Goal: Information Seeking & Learning: Understand process/instructions

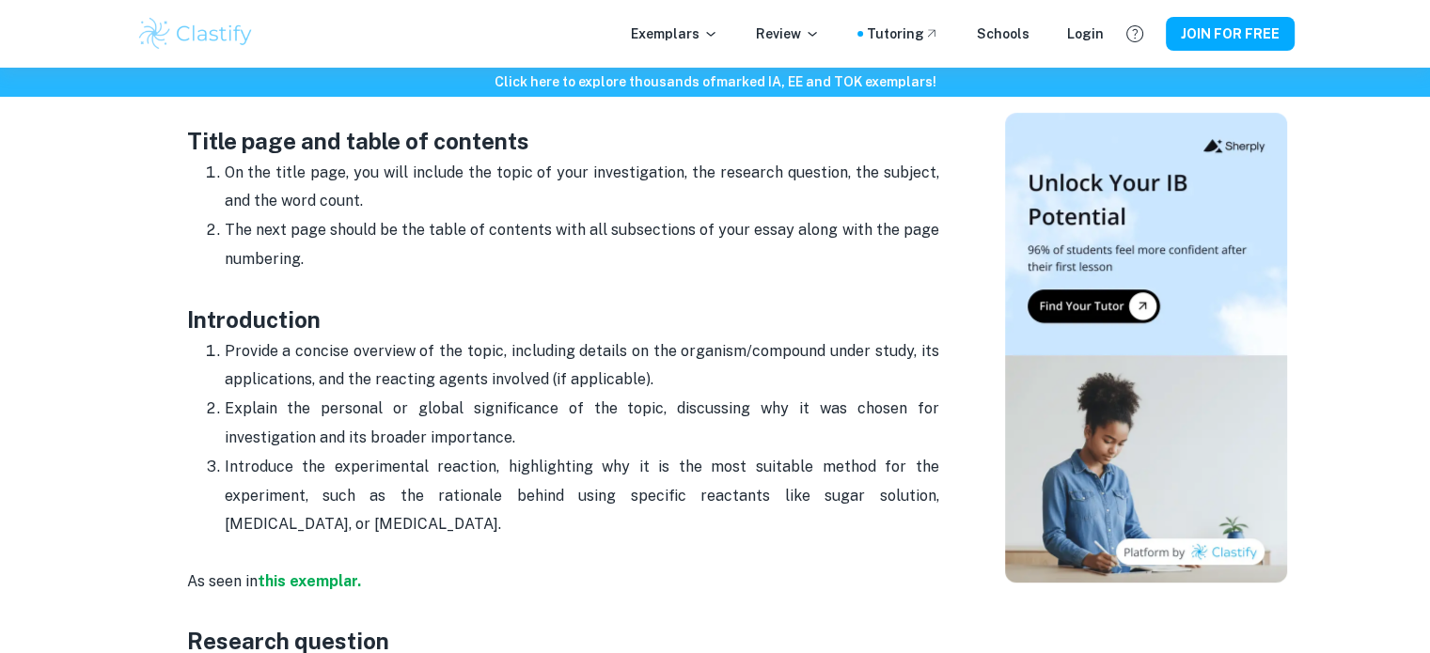
scroll to position [974, 0]
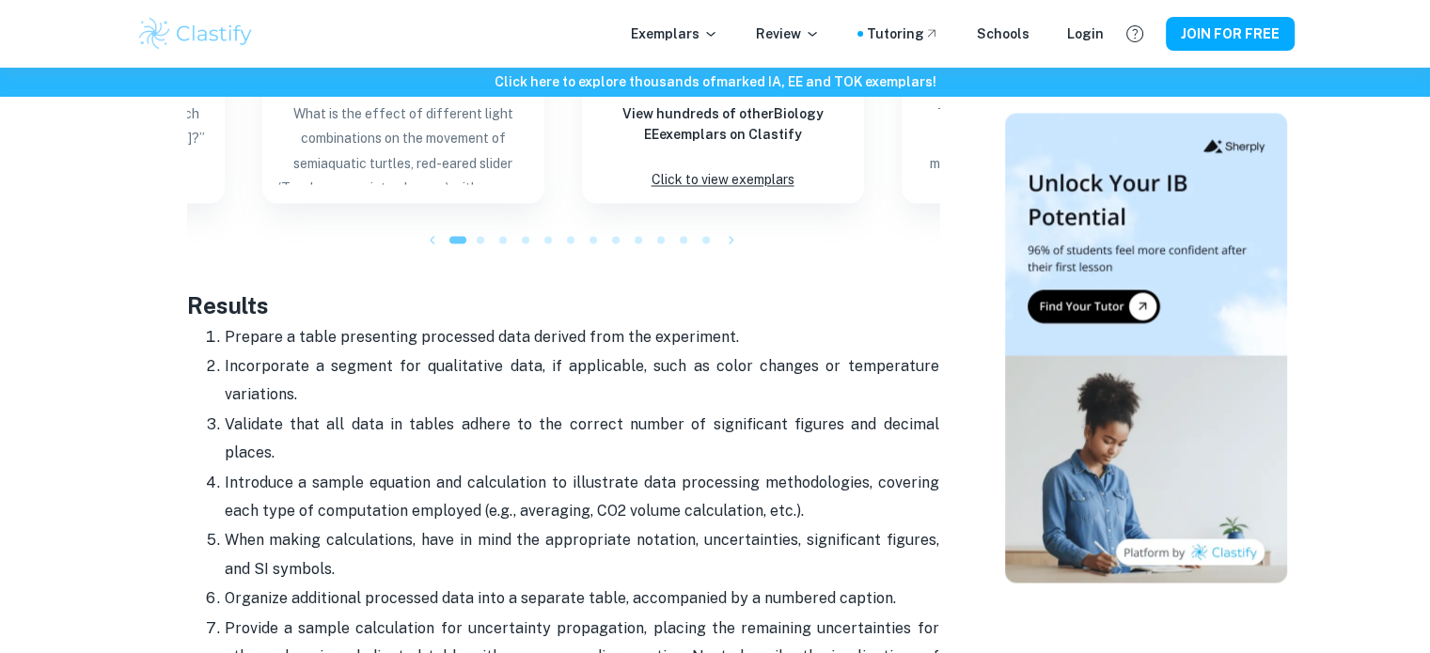
drag, startPoint x: 554, startPoint y: 335, endPoint x: 389, endPoint y: 368, distance: 167.8
click at [389, 368] on p "Incorporate a segment for qualitative data, if applicable, such as color change…" at bounding box center [582, 380] width 714 height 57
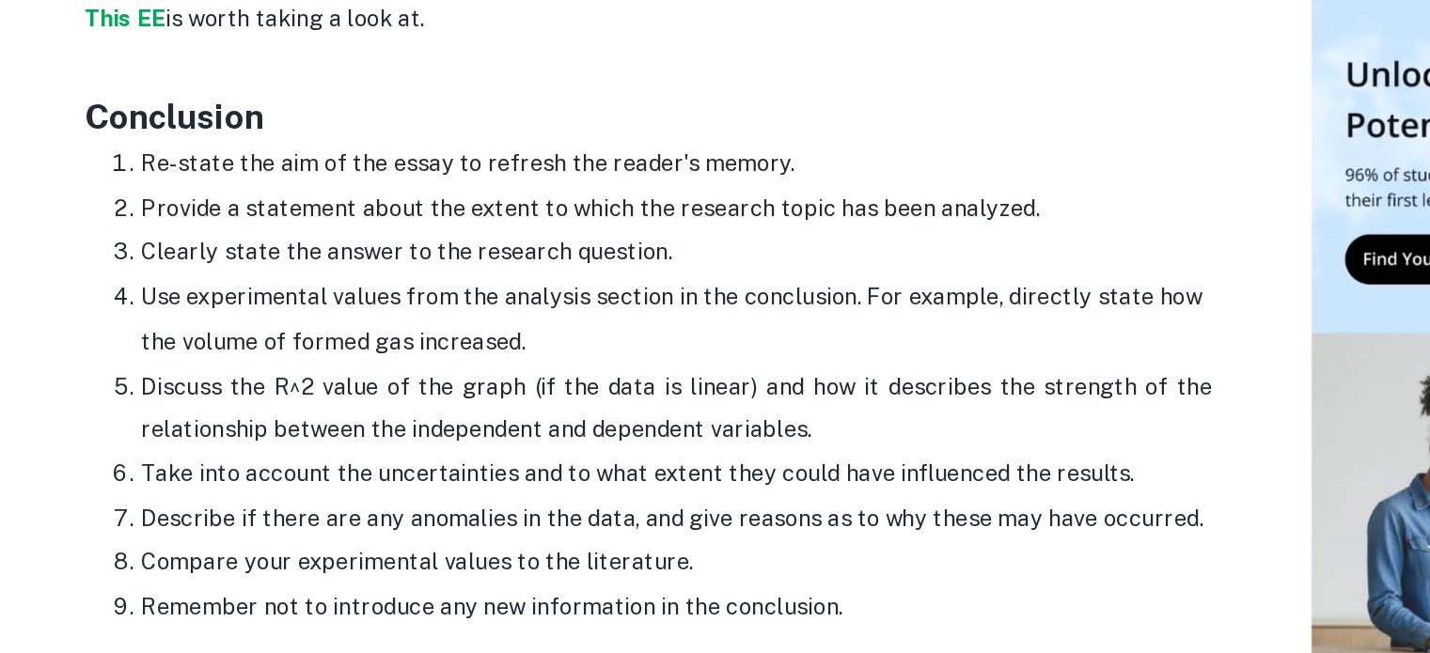
scroll to position [4114, 0]
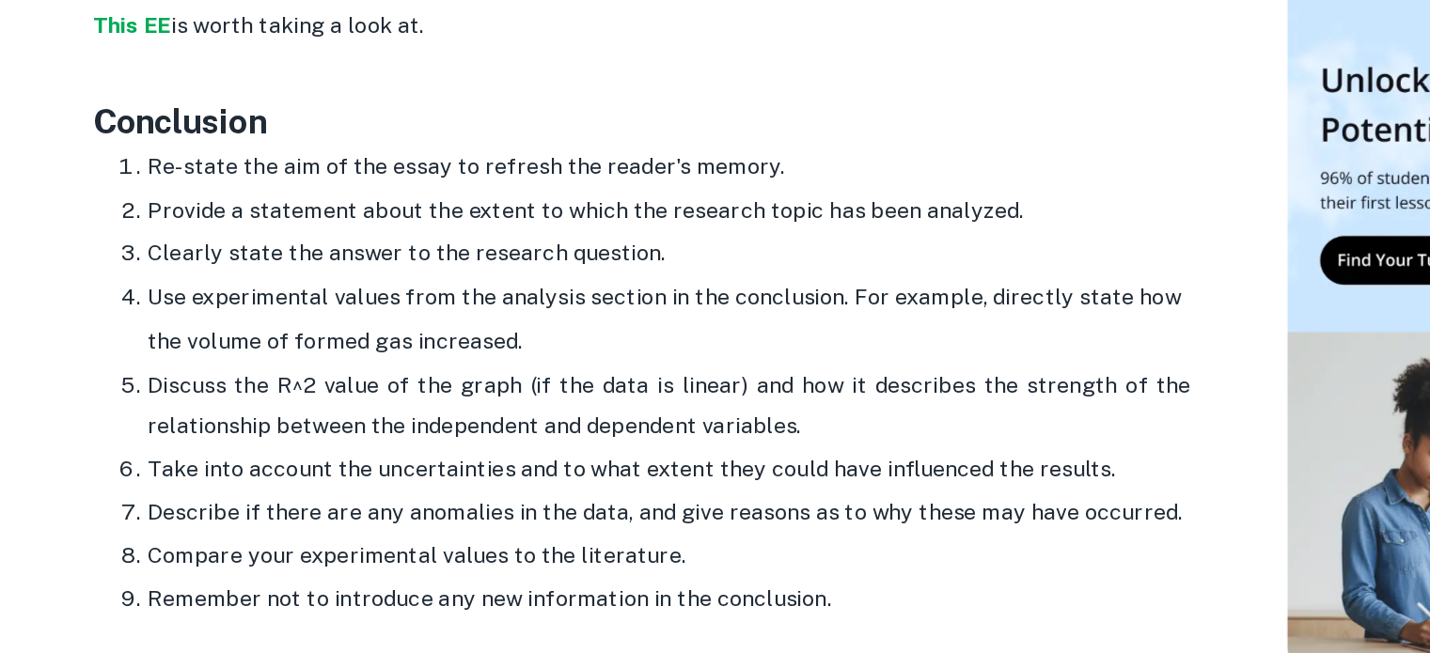
click at [431, 317] on li "Use experimental values from the analysis section in the conclusion. For exampl…" at bounding box center [582, 347] width 714 height 60
click at [371, 317] on li "Use experimental values from the analysis section in the conclusion. For exampl…" at bounding box center [582, 347] width 714 height 60
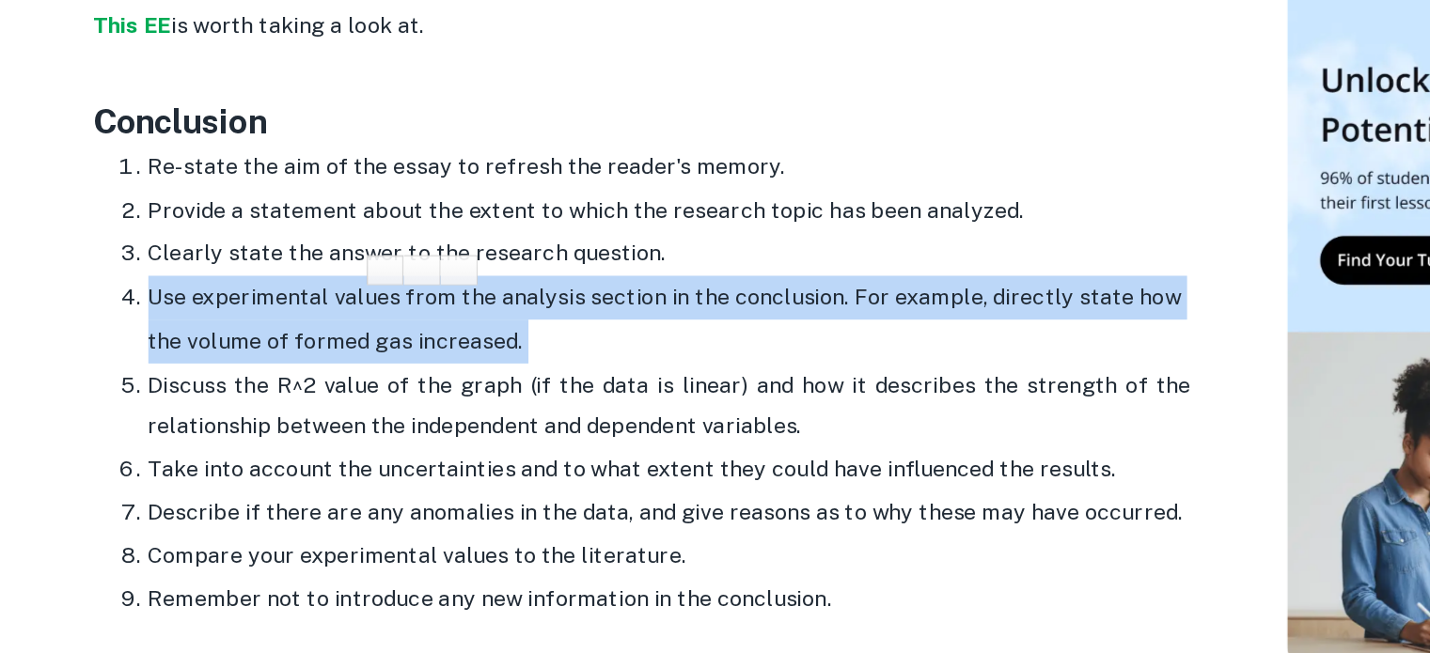
click at [371, 317] on li "Use experimental values from the analysis section in the conclusion. For exampl…" at bounding box center [582, 347] width 714 height 60
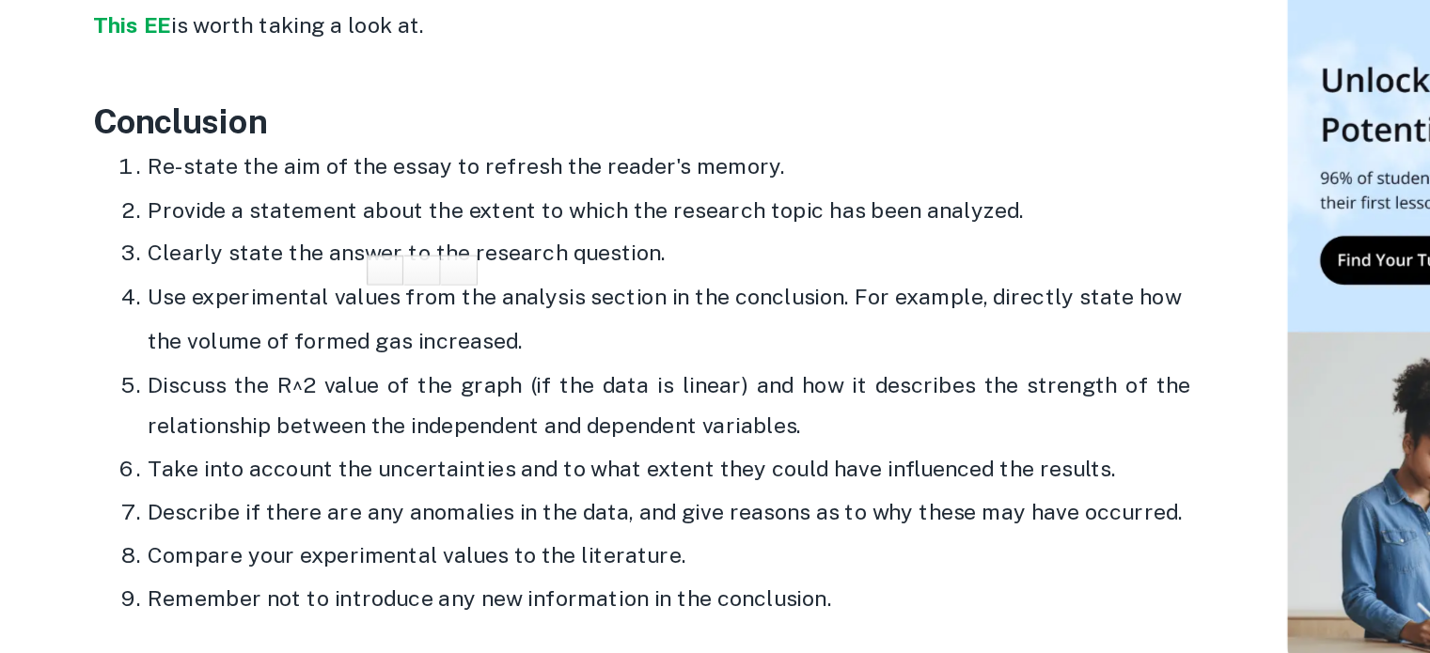
click at [482, 435] on p "Take into account the uncertainties and to what extent they could have influenc…" at bounding box center [582, 449] width 714 height 28
click at [464, 465] on p "Describe if there are any anomalies in the data, and give reasons as to why the…" at bounding box center [582, 479] width 714 height 28
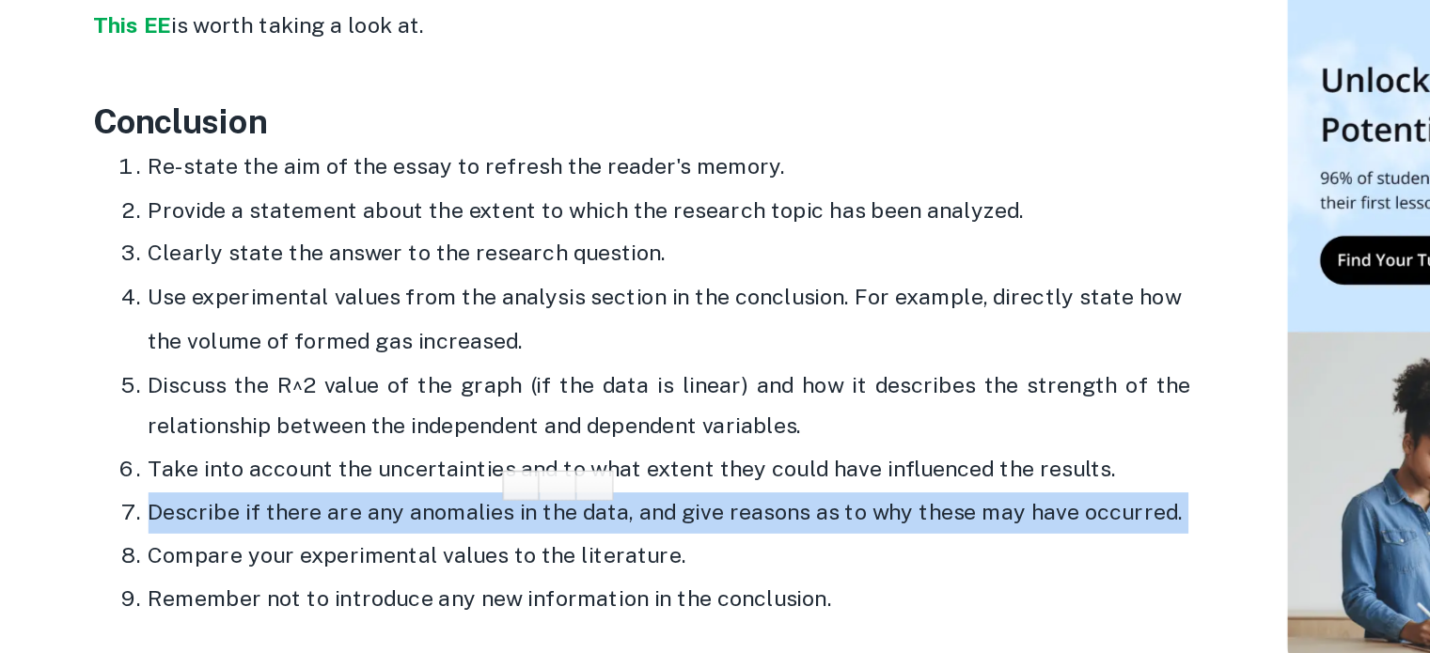
click at [464, 465] on p "Describe if there are any anomalies in the data, and give reasons as to why the…" at bounding box center [582, 479] width 714 height 28
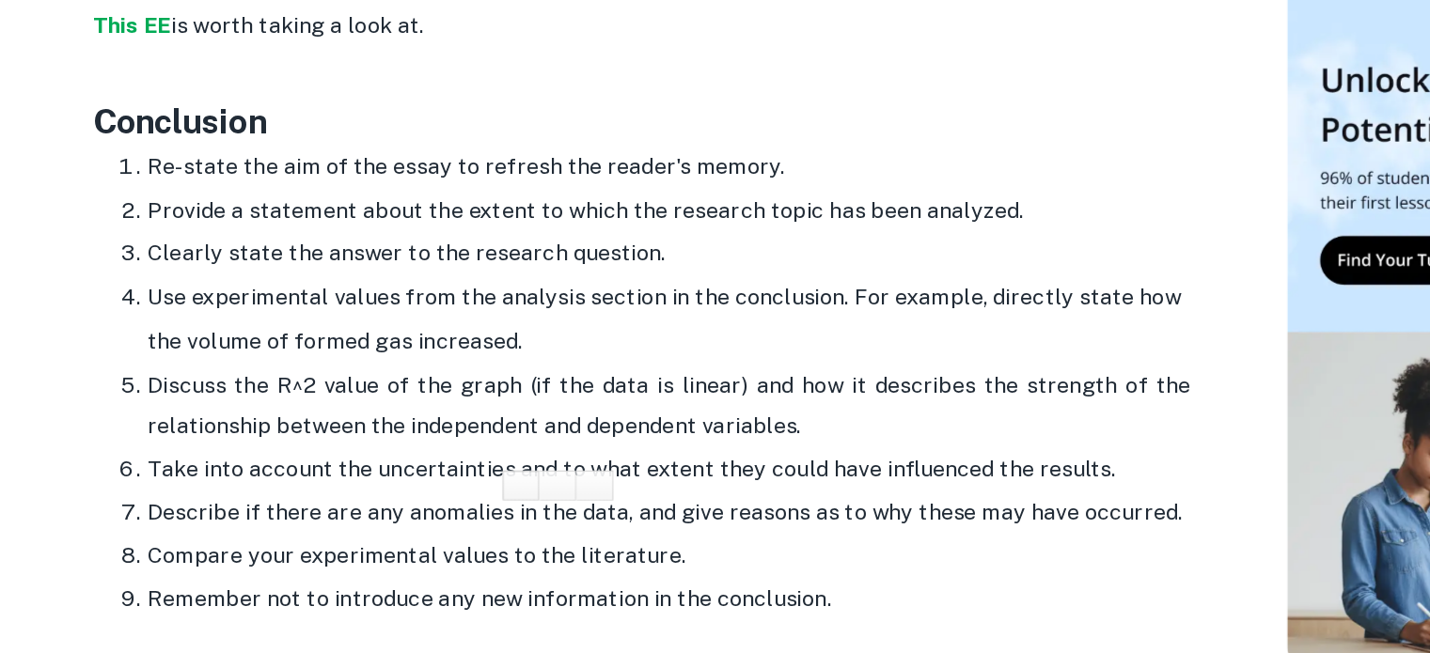
click at [424, 494] on p "Compare your experimental values to the literature." at bounding box center [582, 508] width 714 height 28
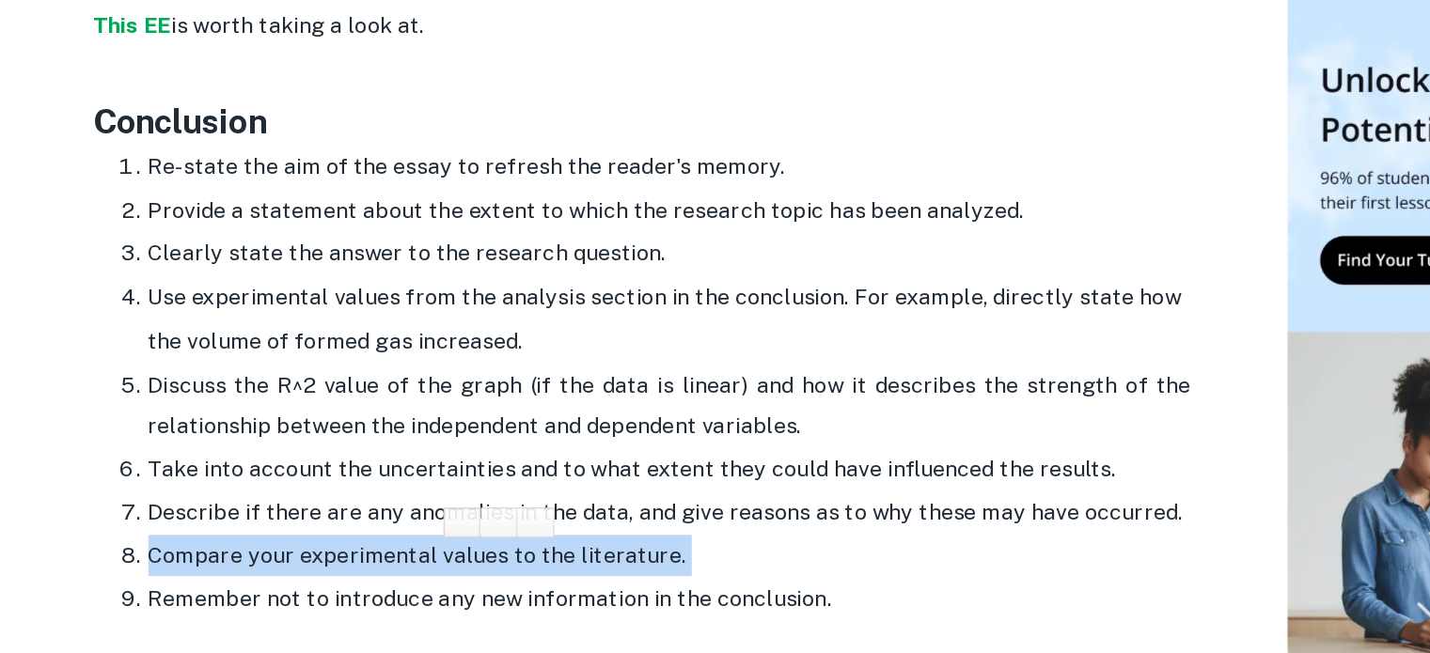
click at [424, 494] on p "Compare your experimental values to the literature." at bounding box center [582, 508] width 714 height 28
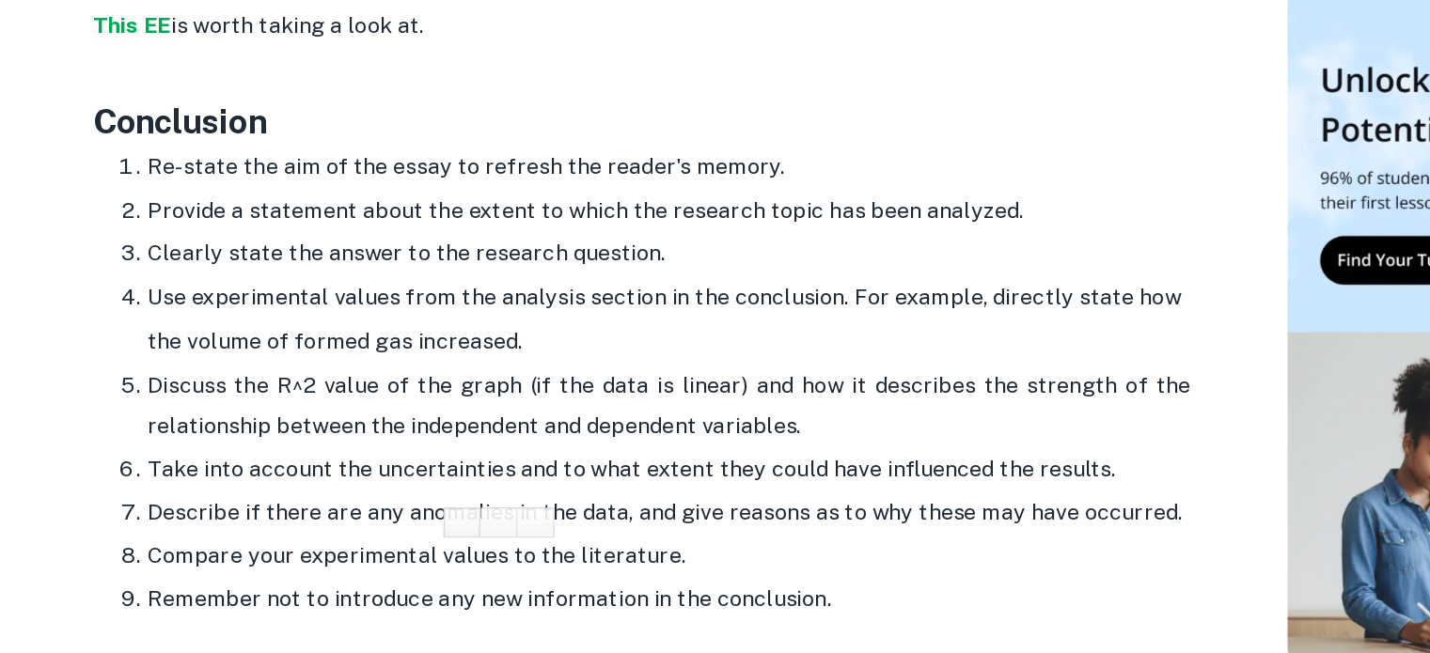
click at [502, 435] on p "Take into account the uncertainties and to what extent they could have influenc…" at bounding box center [582, 449] width 714 height 28
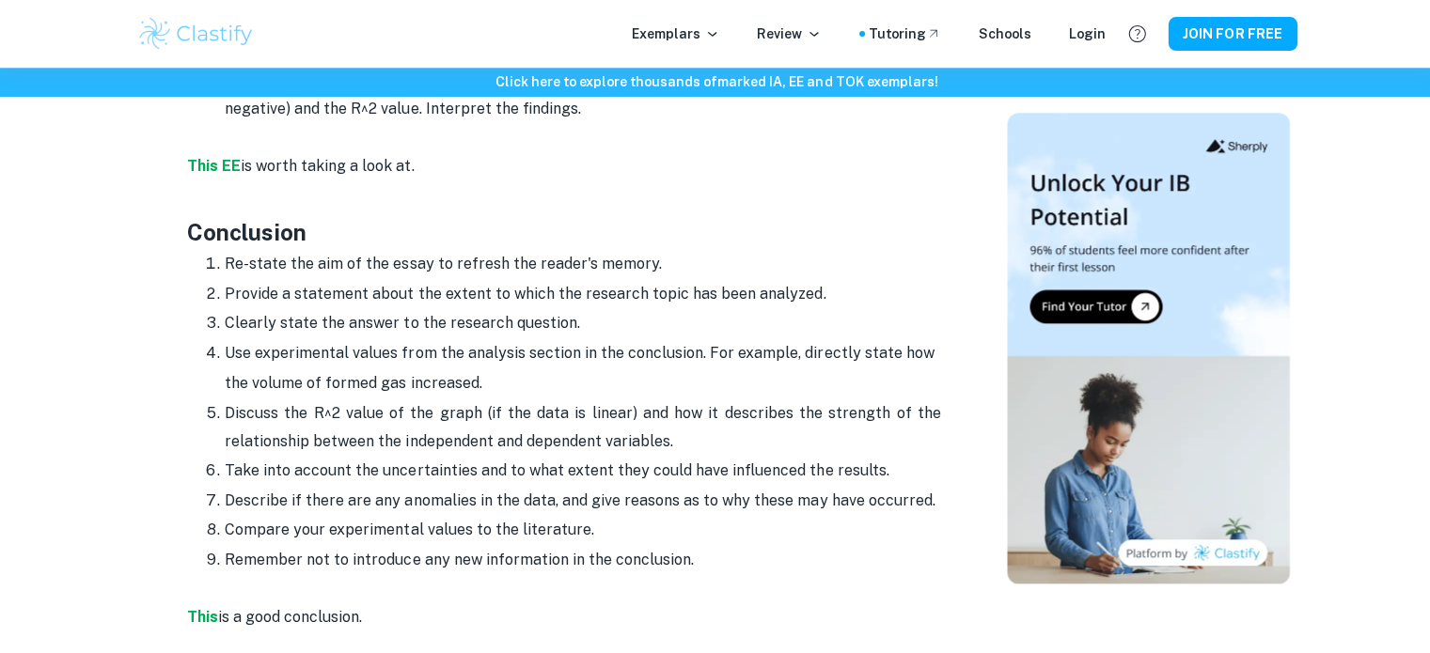
scroll to position [4092, 0]
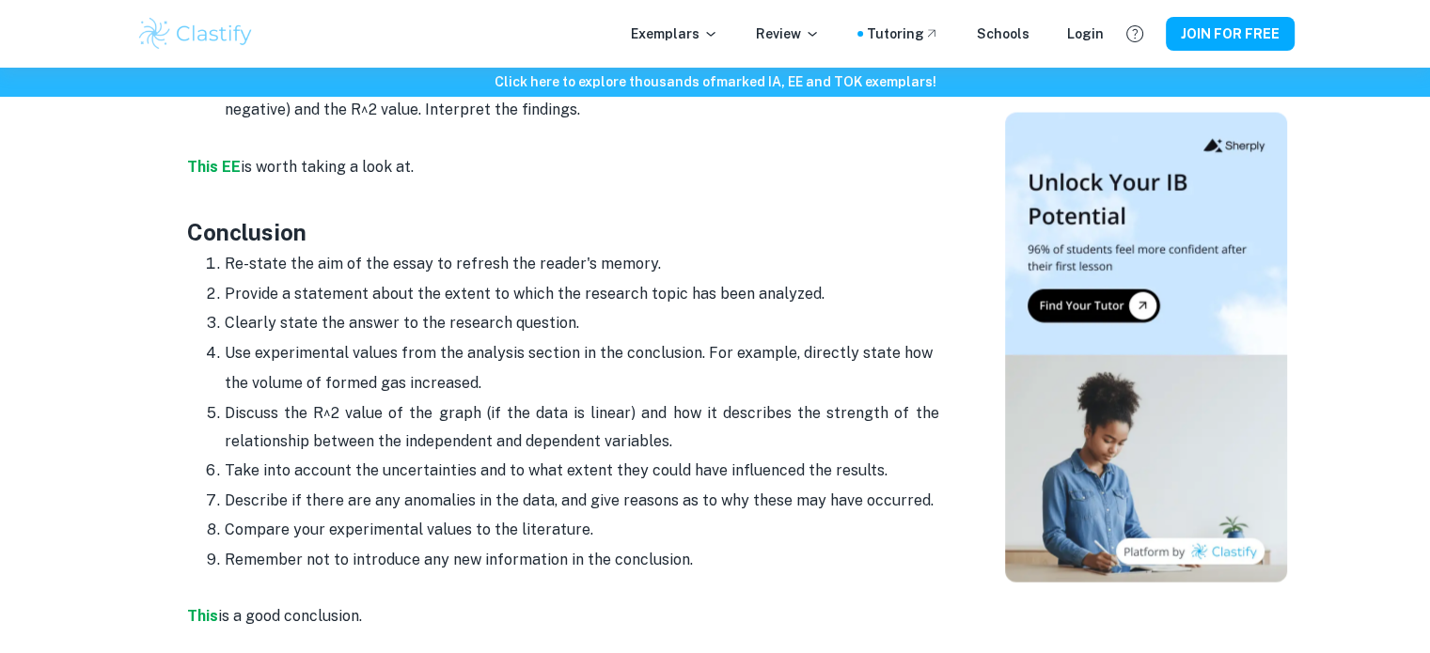
click at [697, 546] on p "Remember not to introduce any new information in the conclusion." at bounding box center [582, 560] width 714 height 28
